Goal: Task Accomplishment & Management: Use online tool/utility

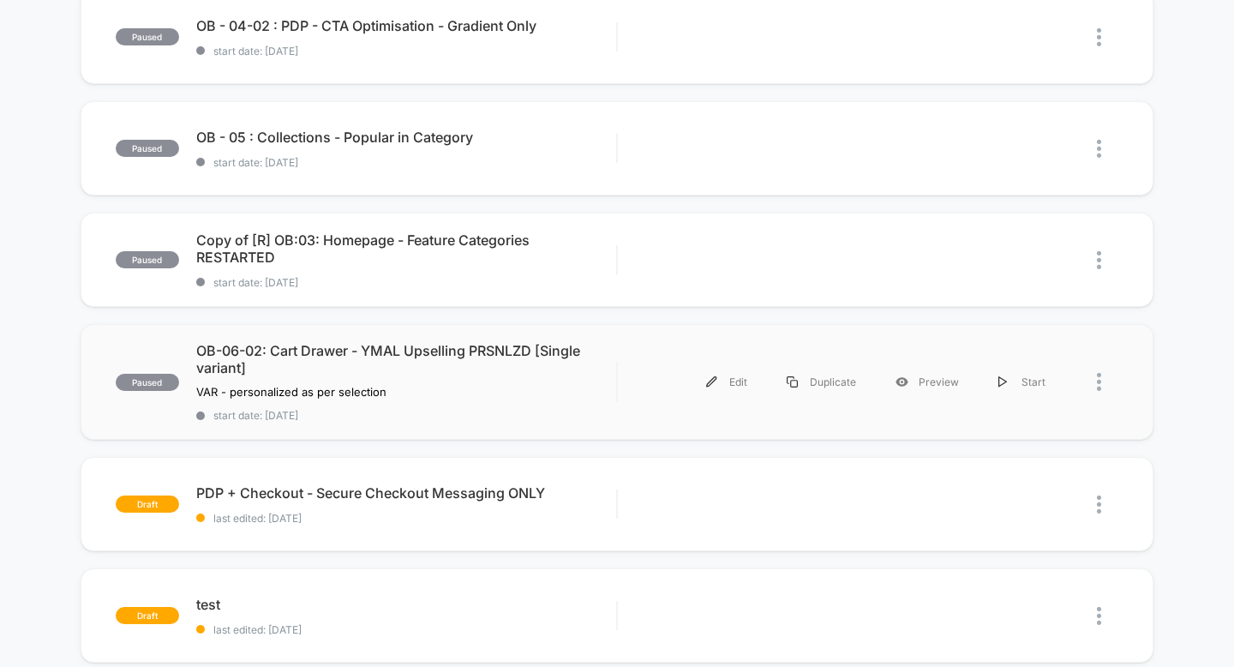
scroll to position [445, 0]
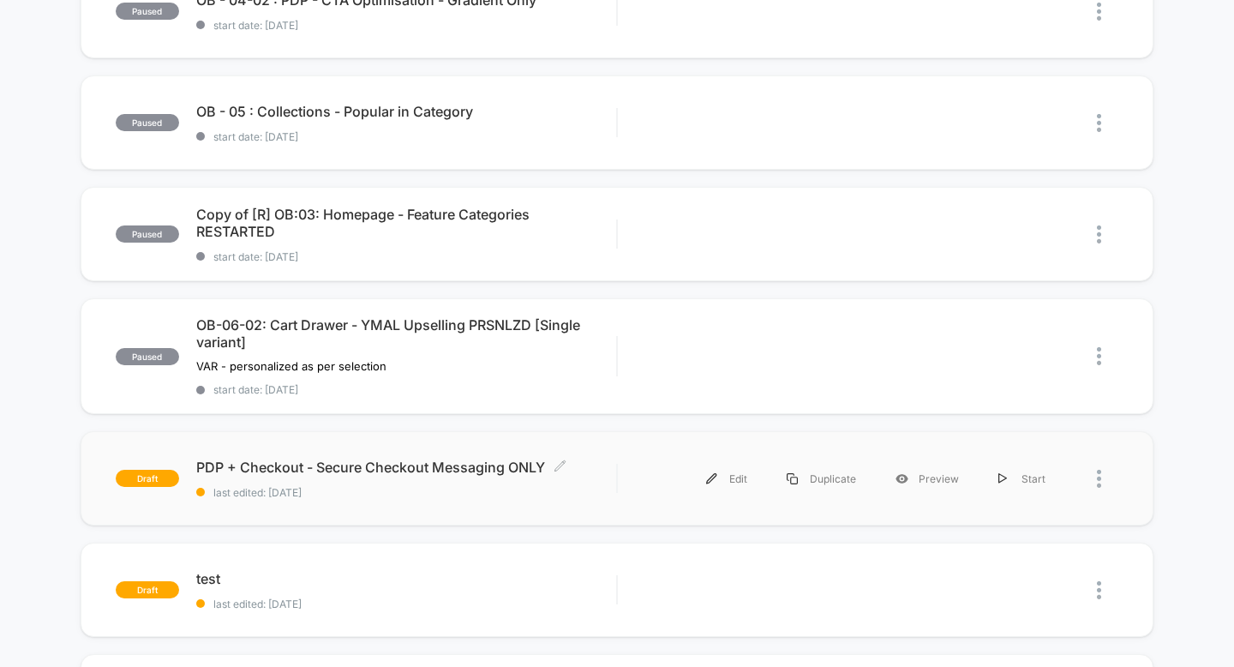
click at [440, 468] on span "PDP + Checkout - Secure Checkout Messaging ONLY Click to edit experience details" at bounding box center [406, 466] width 421 height 17
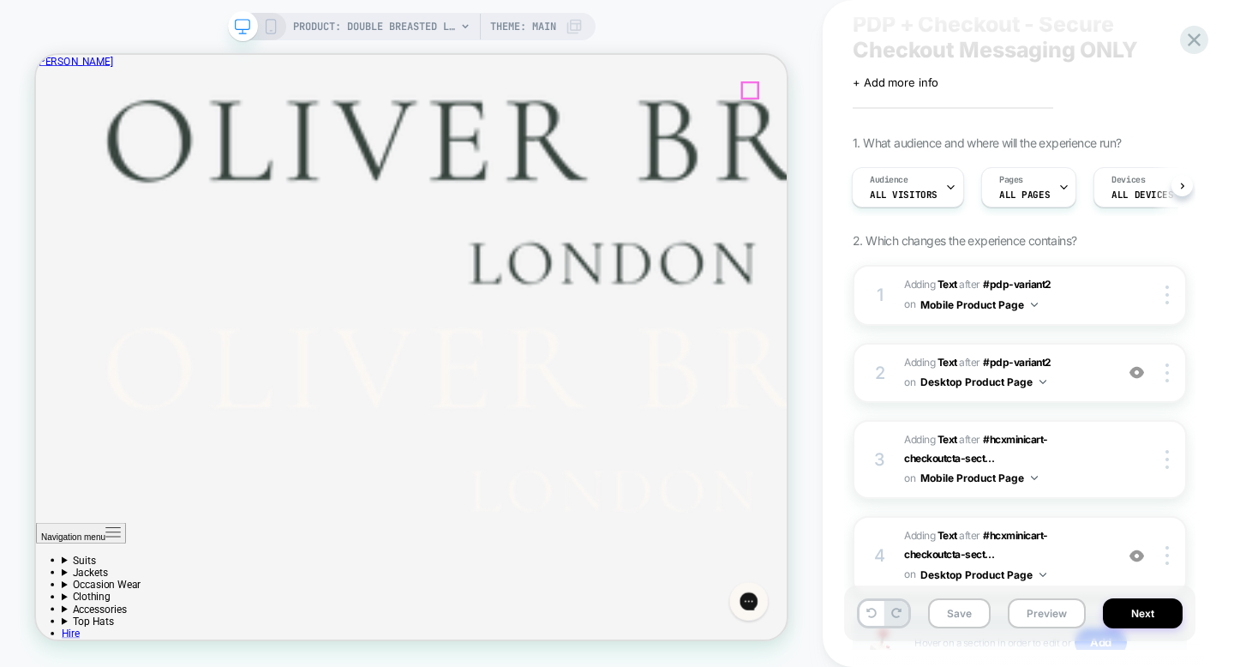
click at [724, 571] on div at bounding box center [806, 572] width 383 height 41
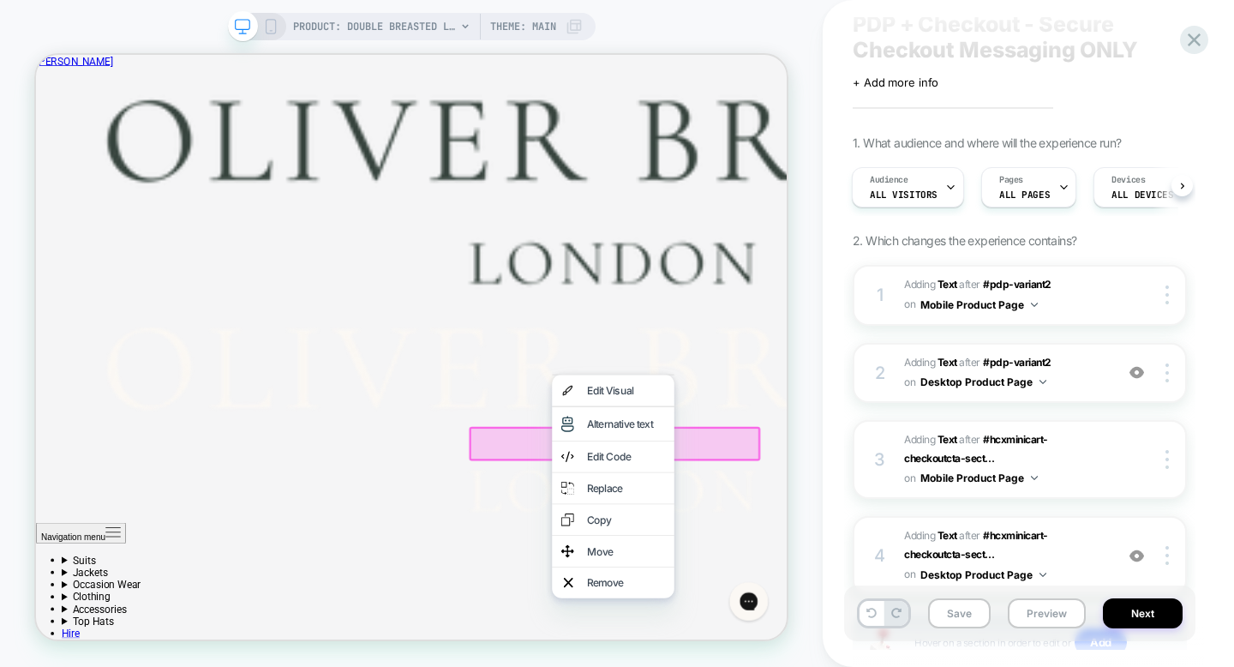
click at [693, 567] on div at bounding box center [807, 573] width 388 height 46
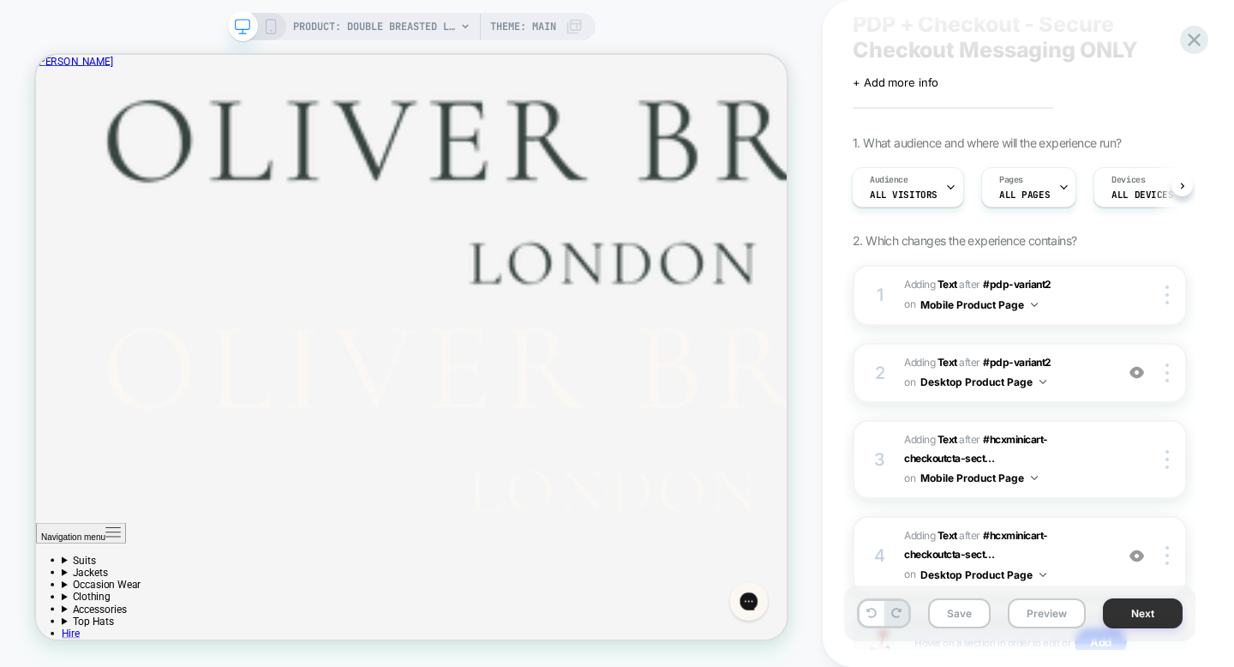
click at [1136, 620] on button "Next" at bounding box center [1143, 613] width 80 height 30
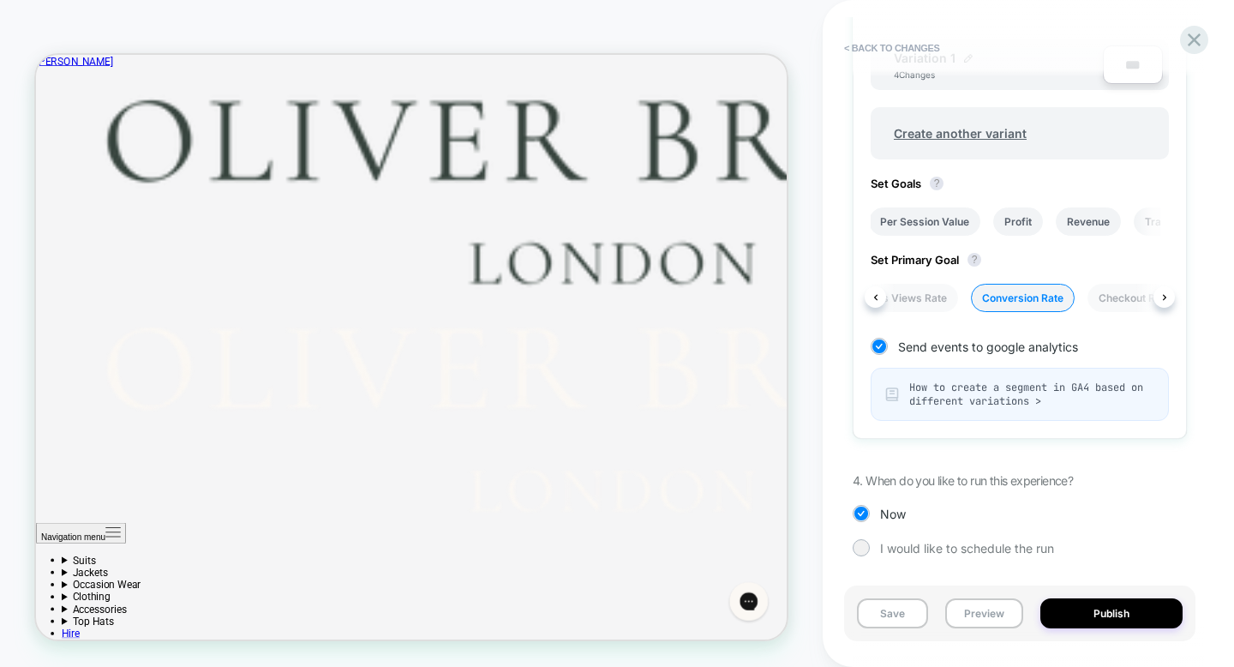
scroll to position [0, 701]
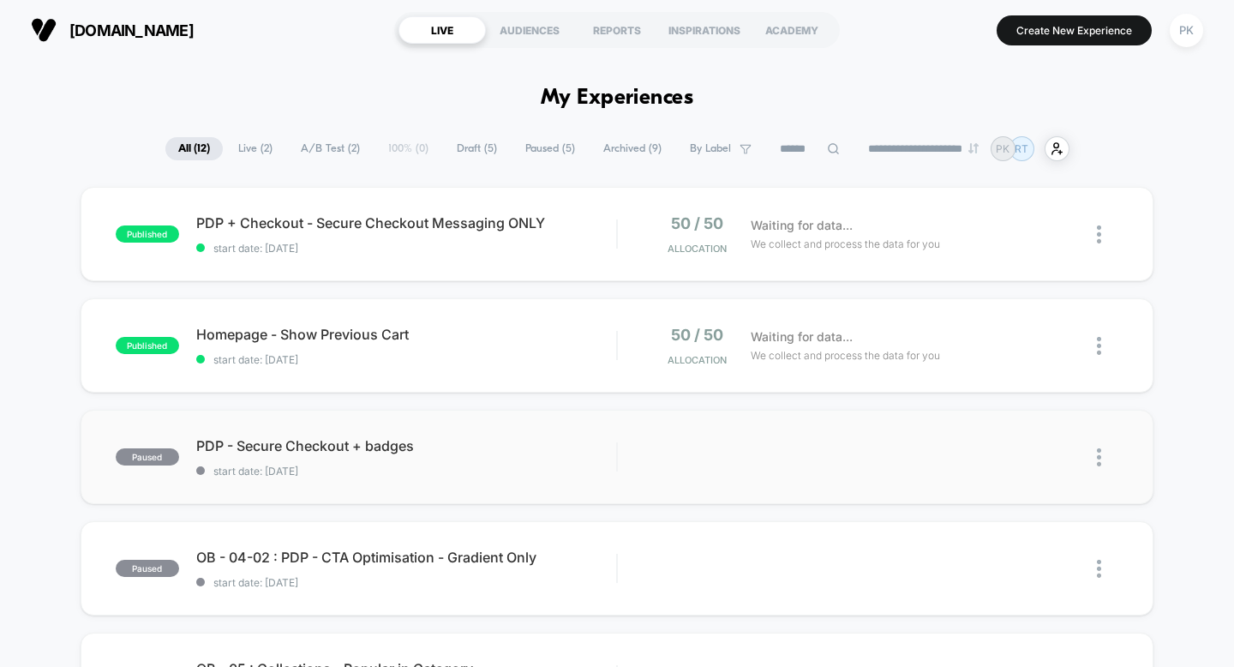
click at [1097, 462] on img at bounding box center [1099, 457] width 4 height 18
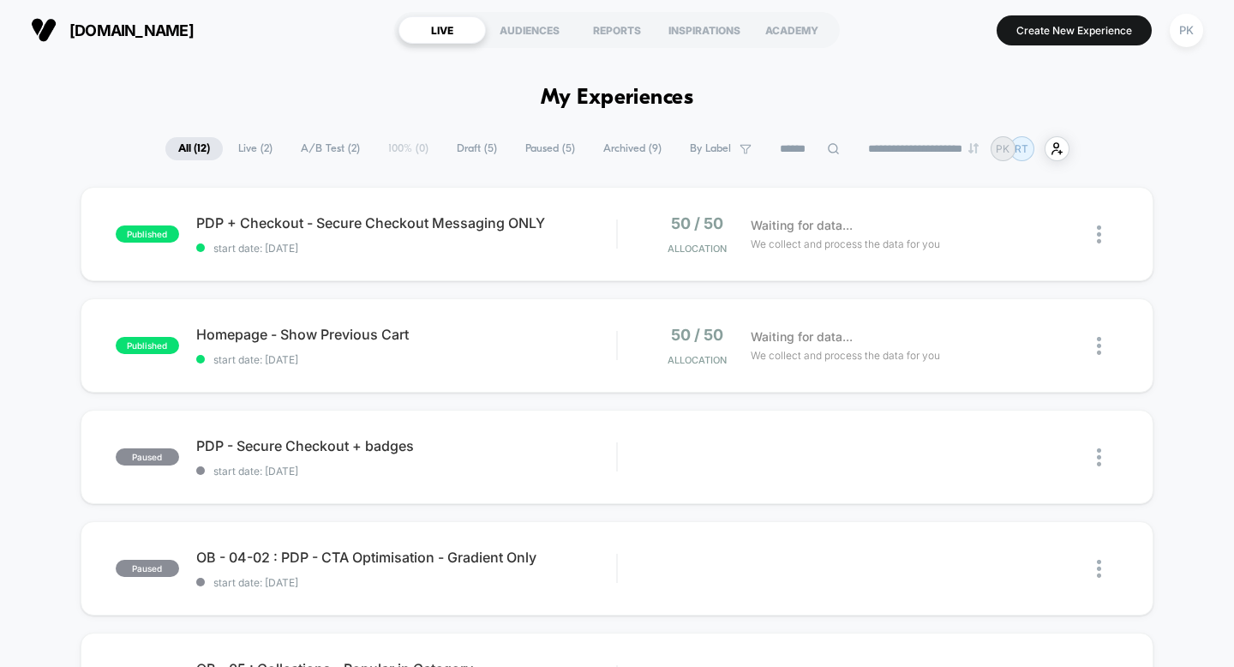
click at [714, 152] on span "By Label" at bounding box center [710, 148] width 41 height 13
